Goal: Transaction & Acquisition: Purchase product/service

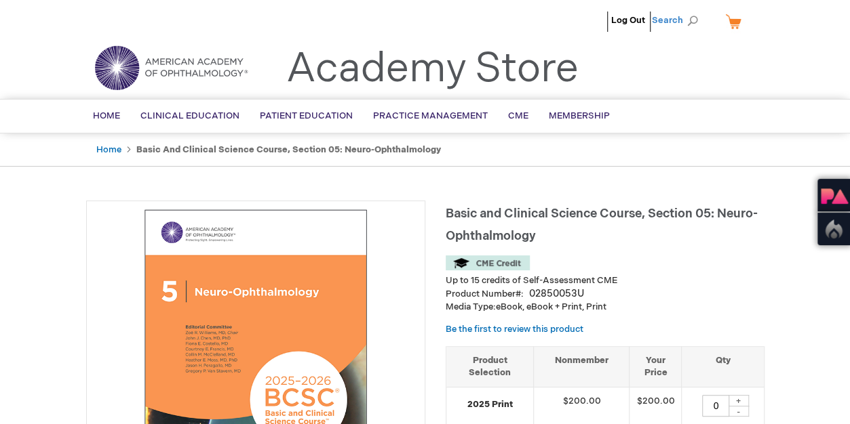
click at [692, 18] on span "Search" at bounding box center [678, 20] width 52 height 27
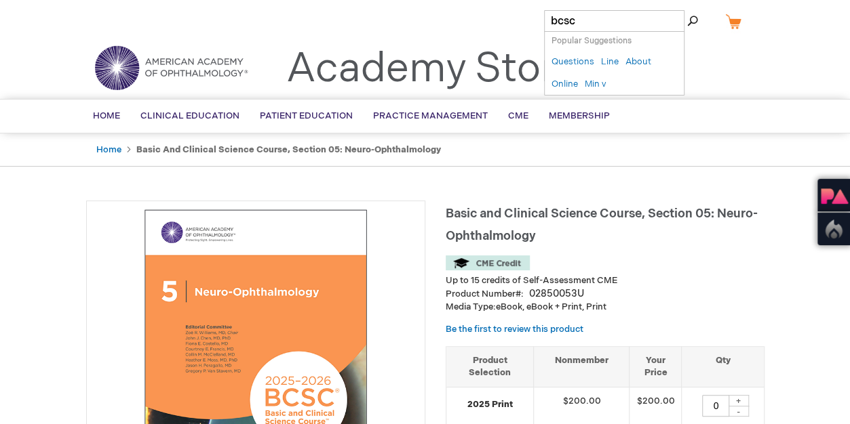
type input "bcsc"
click at [687, 10] on button "Search" at bounding box center [692, 21] width 11 height 22
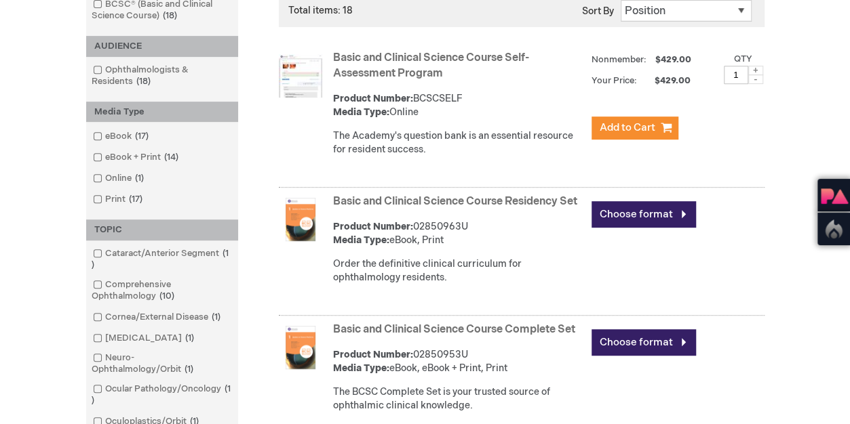
scroll to position [339, 0]
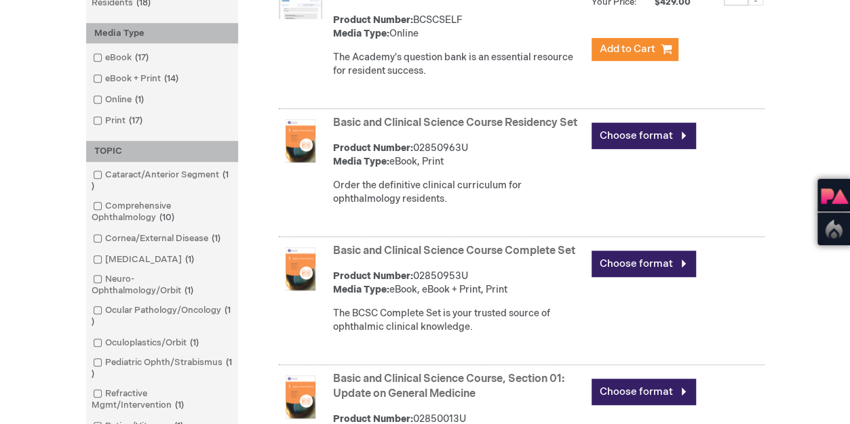
click at [385, 121] on link "Basic and Clinical Science Course Residency Set" at bounding box center [455, 123] width 244 height 13
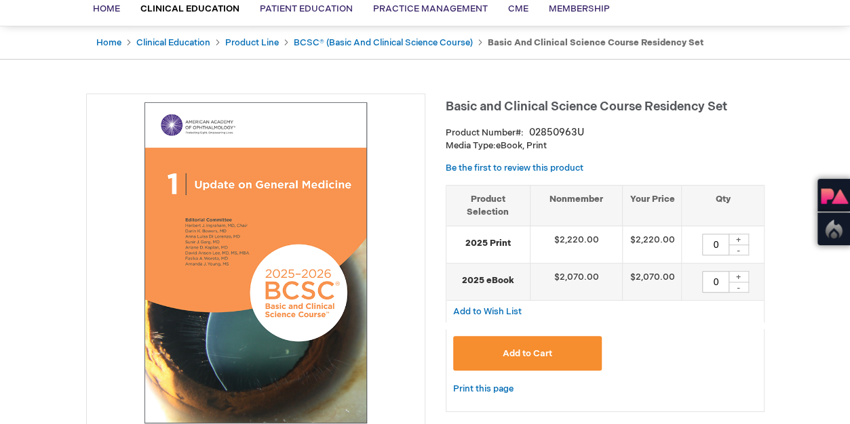
scroll to position [203, 0]
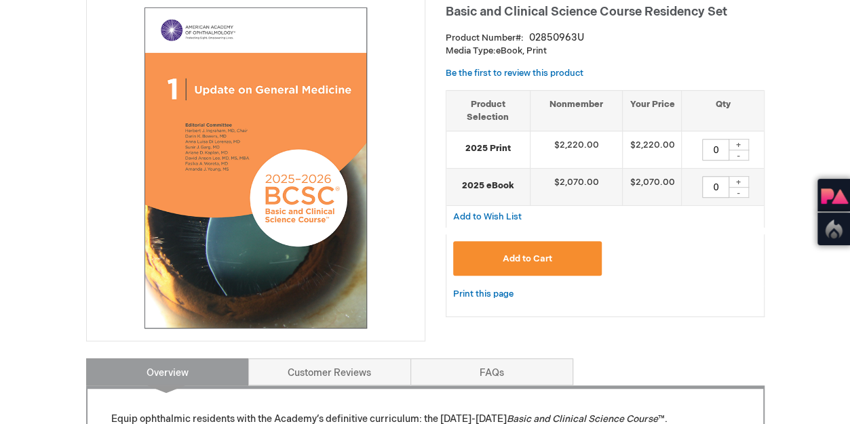
click at [519, 250] on button "Add to Cart" at bounding box center [527, 258] width 149 height 35
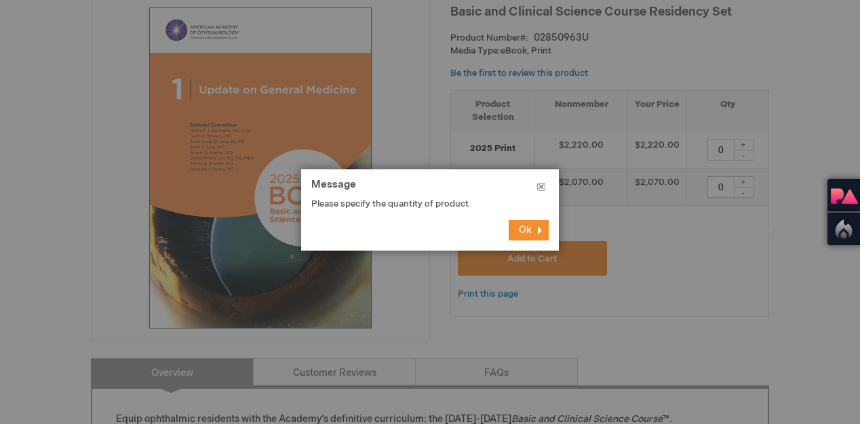
click at [542, 188] on button "Close" at bounding box center [541, 190] width 35 height 41
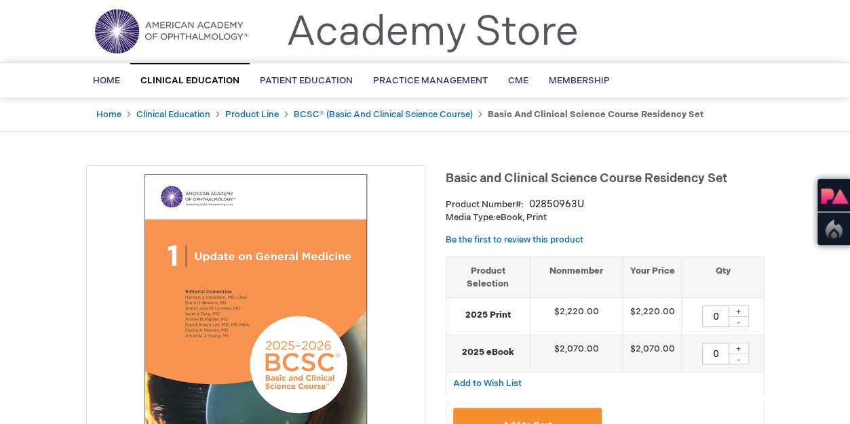
scroll to position [0, 0]
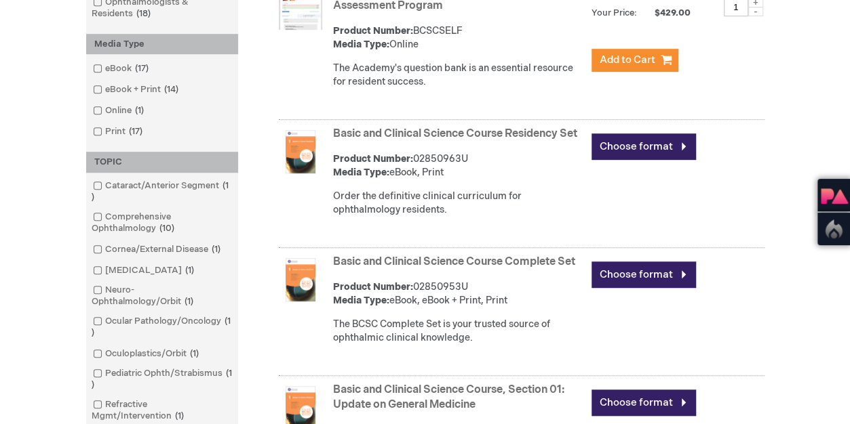
scroll to position [260, 0]
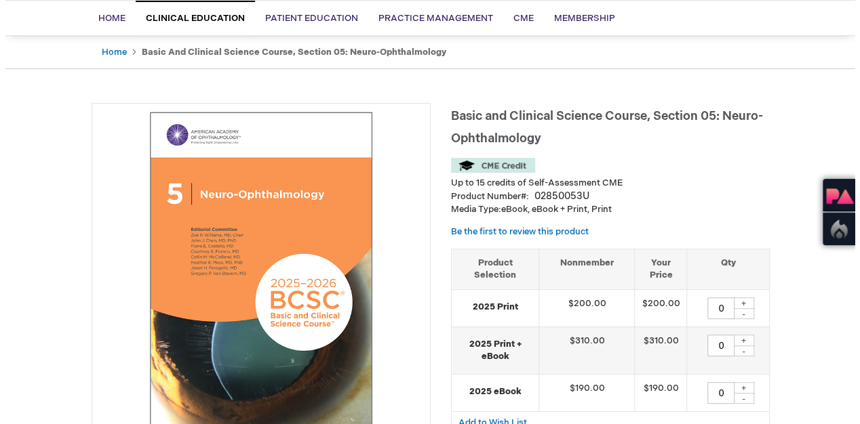
scroll to position [203, 0]
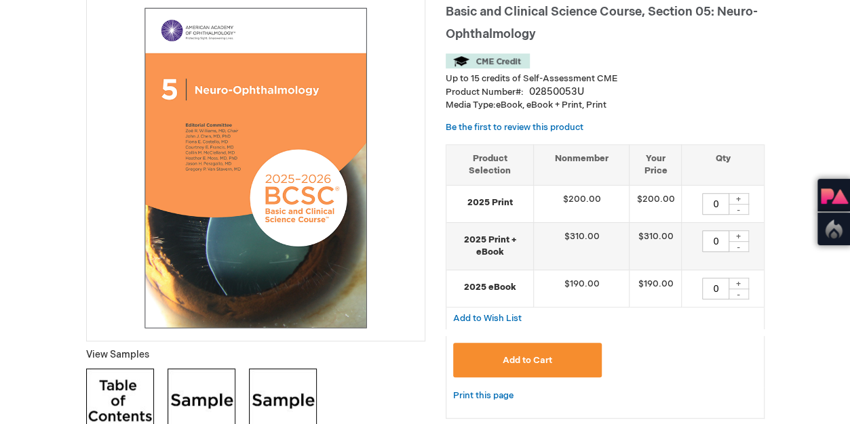
click at [743, 197] on div "+" at bounding box center [738, 199] width 20 height 12
type input "1"
click at [529, 352] on button "Add to Cart" at bounding box center [527, 360] width 149 height 35
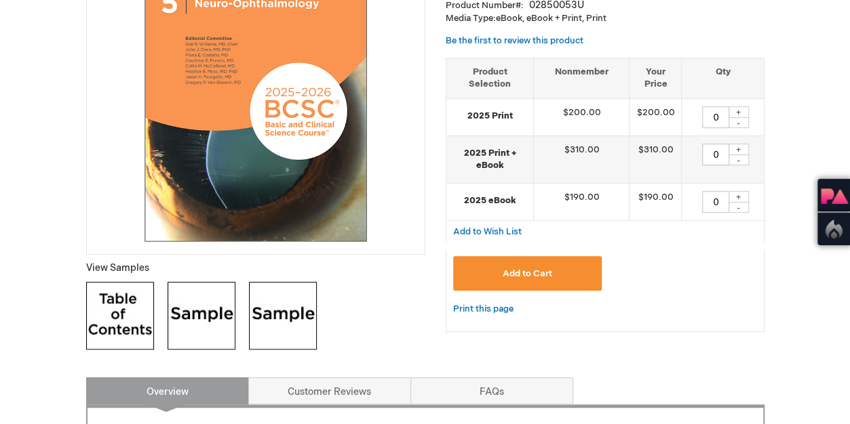
scroll to position [339, 0]
